Goal: Information Seeking & Learning: Understand process/instructions

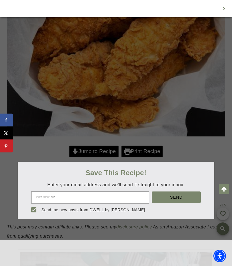
click at [82, 151] on div at bounding box center [116, 133] width 232 height 266
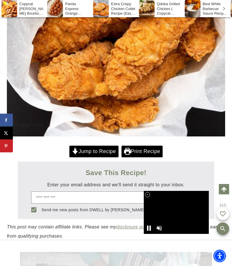
click at [91, 153] on link "Jump to Recipe" at bounding box center [93, 152] width 49 height 12
